Goal: Task Accomplishment & Management: Manage account settings

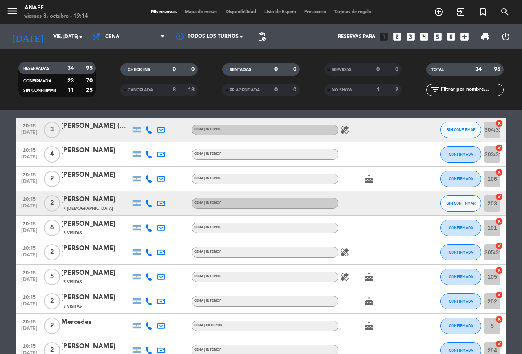
scroll to position [68, 0]
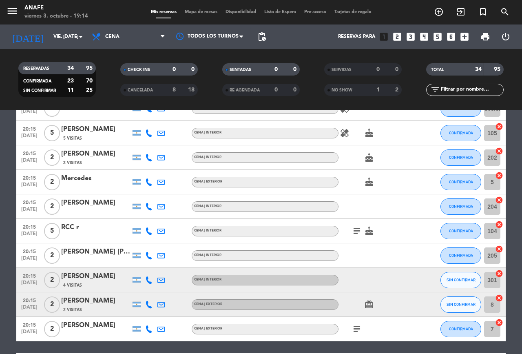
click at [334, 307] on div "CENA | EXTERIOR" at bounding box center [265, 304] width 147 height 11
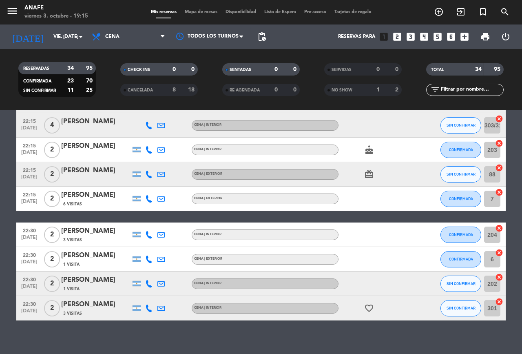
scroll to position [724, 0]
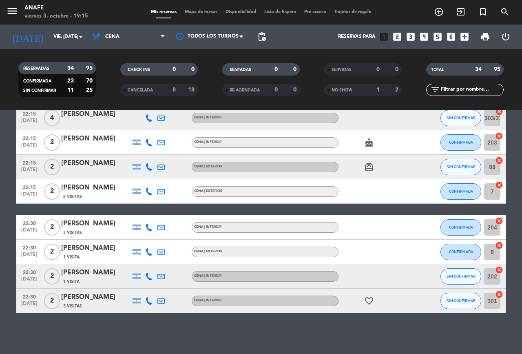
click at [149, 169] on icon at bounding box center [148, 166] width 7 height 7
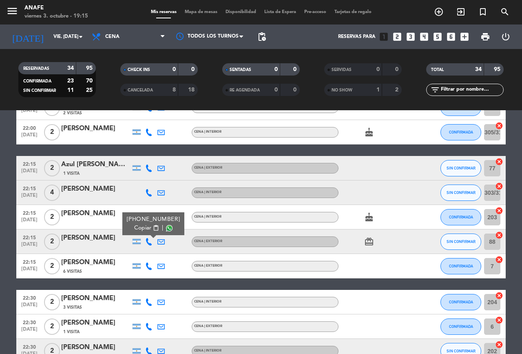
scroll to position [638, 0]
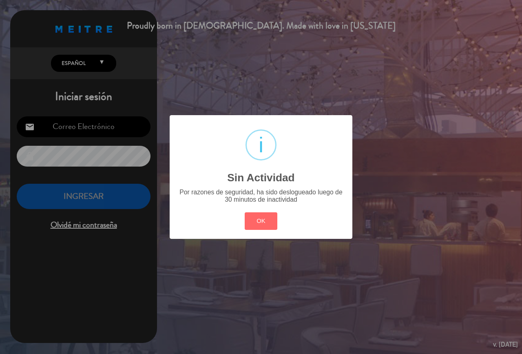
type input "[EMAIL_ADDRESS][DOMAIN_NAME]"
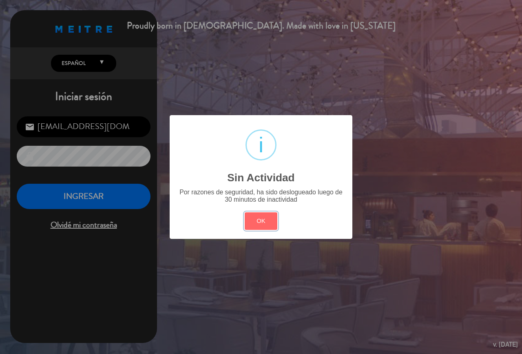
click at [217, 304] on div "? ! i Sin Actividad × Por razones de seguridad, ha sido deslogueado luego de 30…" at bounding box center [261, 177] width 522 height 354
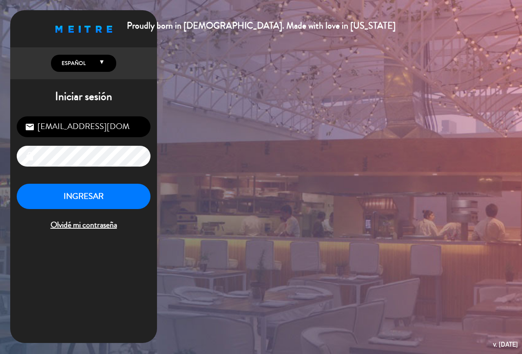
click at [46, 219] on span "Olvidé mi contraseña" at bounding box center [84, 224] width 134 height 13
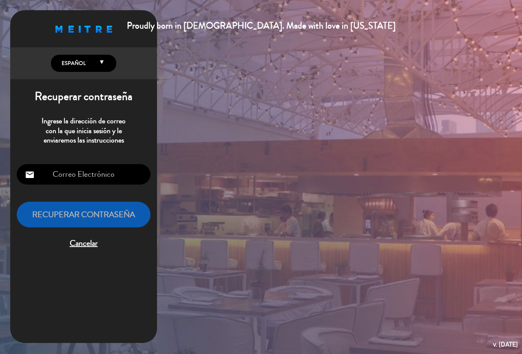
click at [83, 246] on span "Cancelar" at bounding box center [84, 243] width 134 height 13
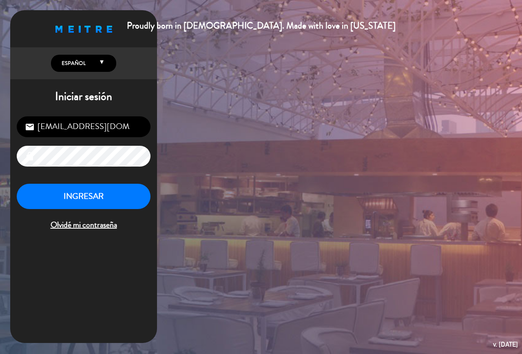
click at [113, 197] on button "INGRESAR" at bounding box center [84, 197] width 134 height 26
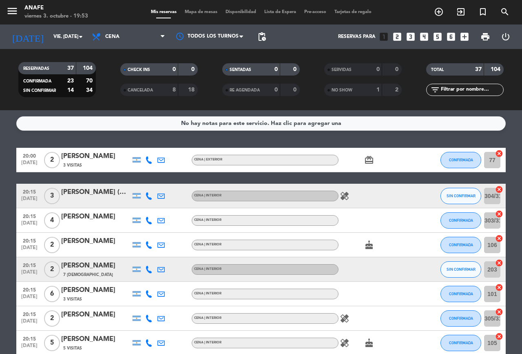
click at [93, 193] on div "[PERSON_NAME] (AC [GEOGRAPHIC_DATA])" at bounding box center [95, 192] width 69 height 11
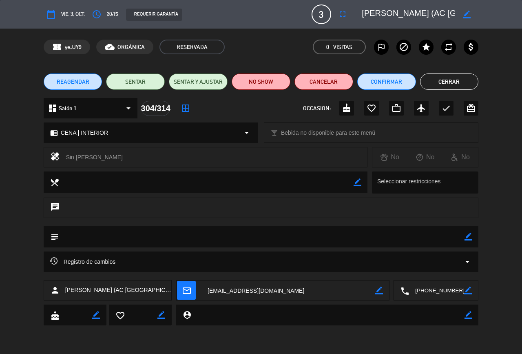
click at [340, 18] on icon "fullscreen" at bounding box center [343, 14] width 10 height 10
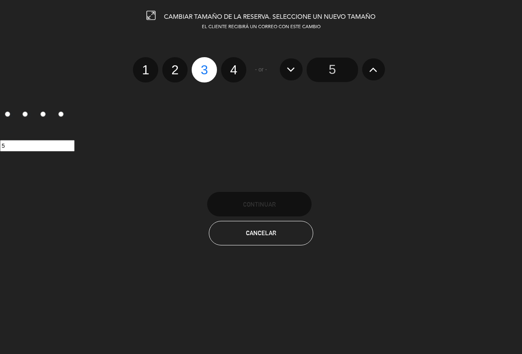
click at [178, 72] on label "2" at bounding box center [174, 69] width 25 height 25
click at [177, 65] on input "2" at bounding box center [173, 62] width 5 height 5
radio input "true"
radio input "false"
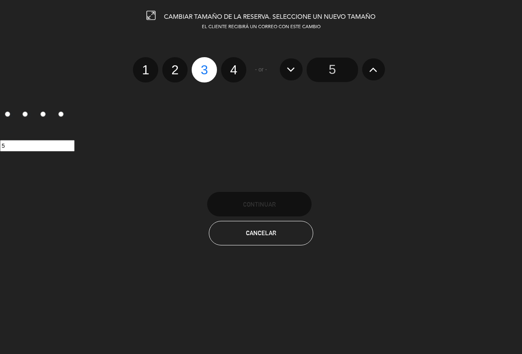
radio input "false"
radio input "true"
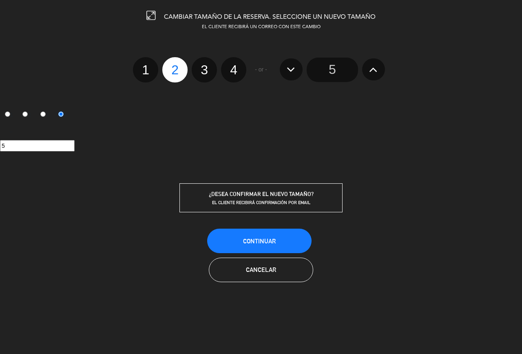
click at [280, 241] on button "Continuar" at bounding box center [259, 241] width 104 height 24
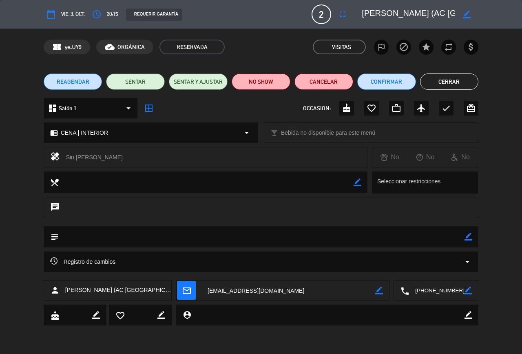
click at [458, 85] on button "Cerrar" at bounding box center [449, 81] width 59 height 16
